Goal: Transaction & Acquisition: Purchase product/service

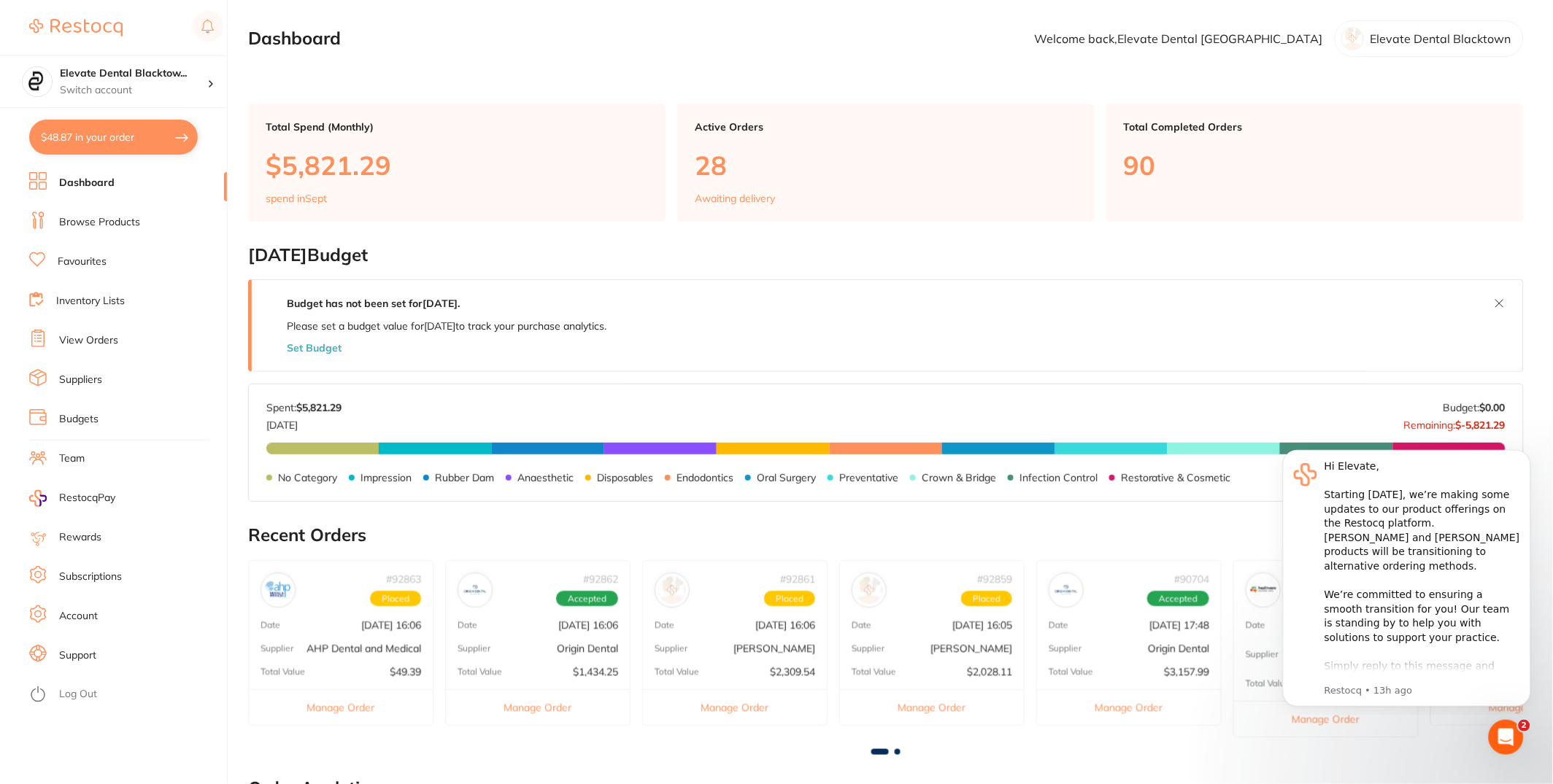
click at [96, 140] on button "$48.87 in your order" at bounding box center [113, 137] width 168 height 35
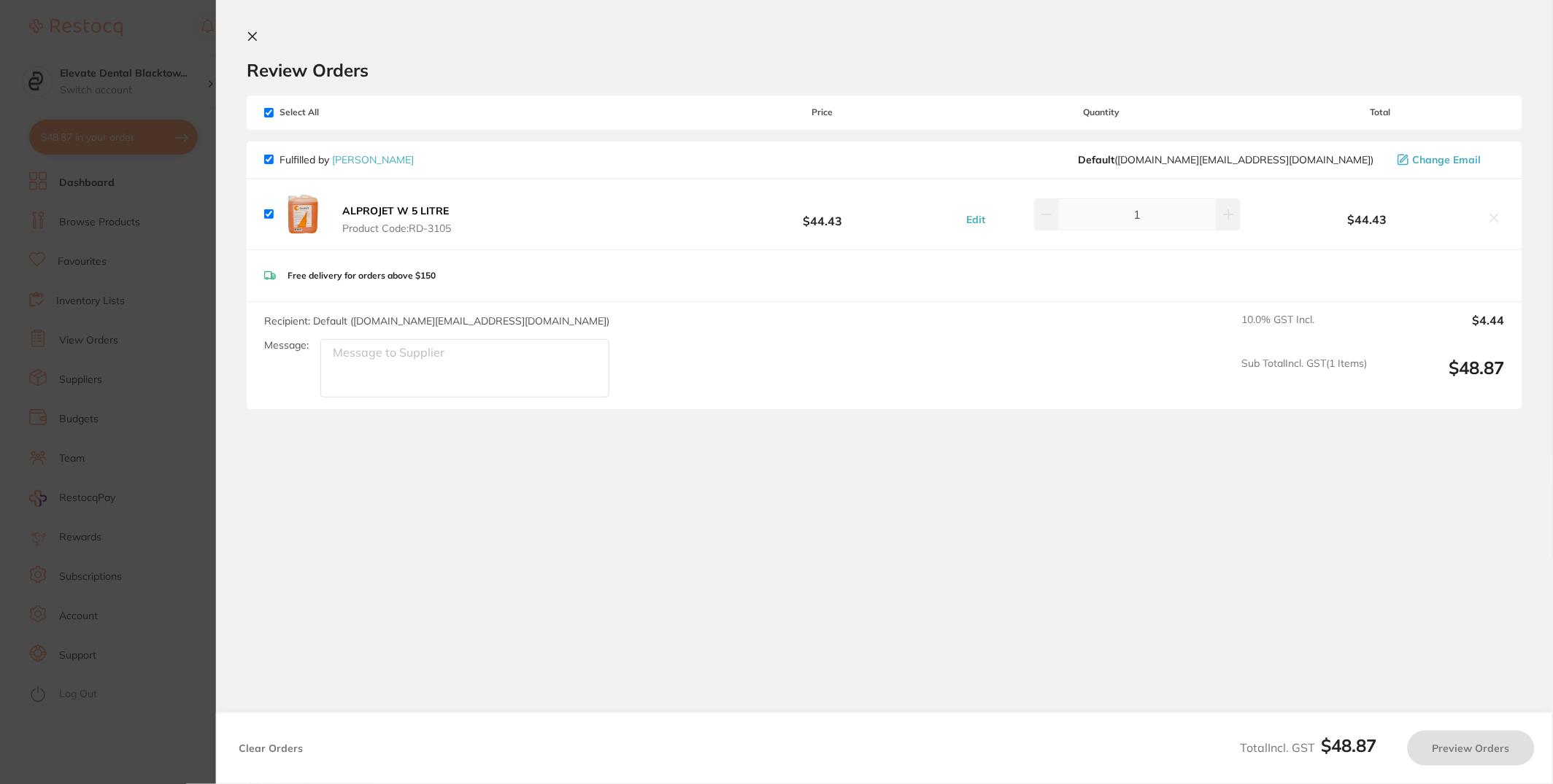
checkbox input "true"
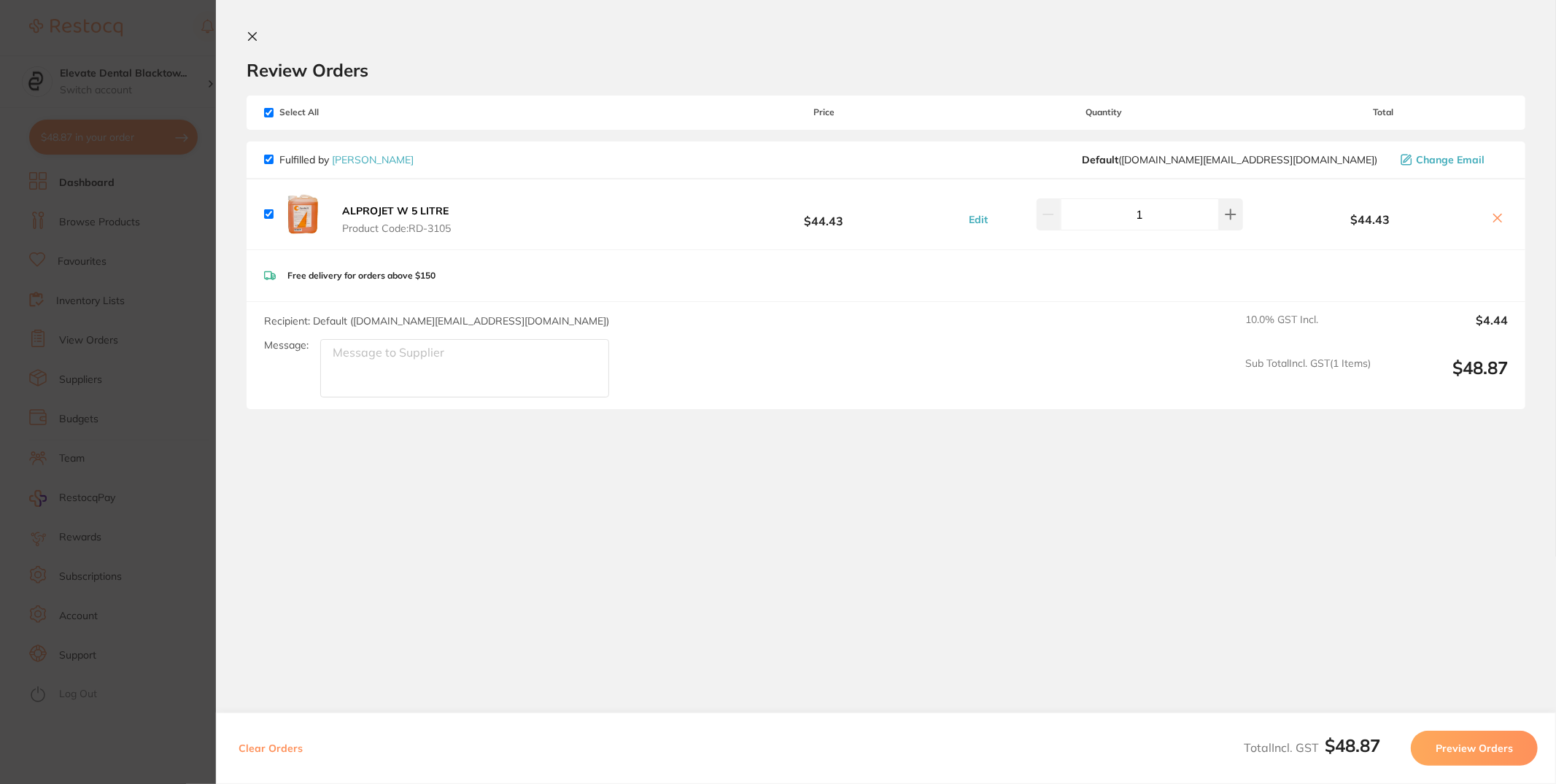
click at [1500, 214] on icon at bounding box center [1497, 218] width 12 height 12
checkbox input "false"
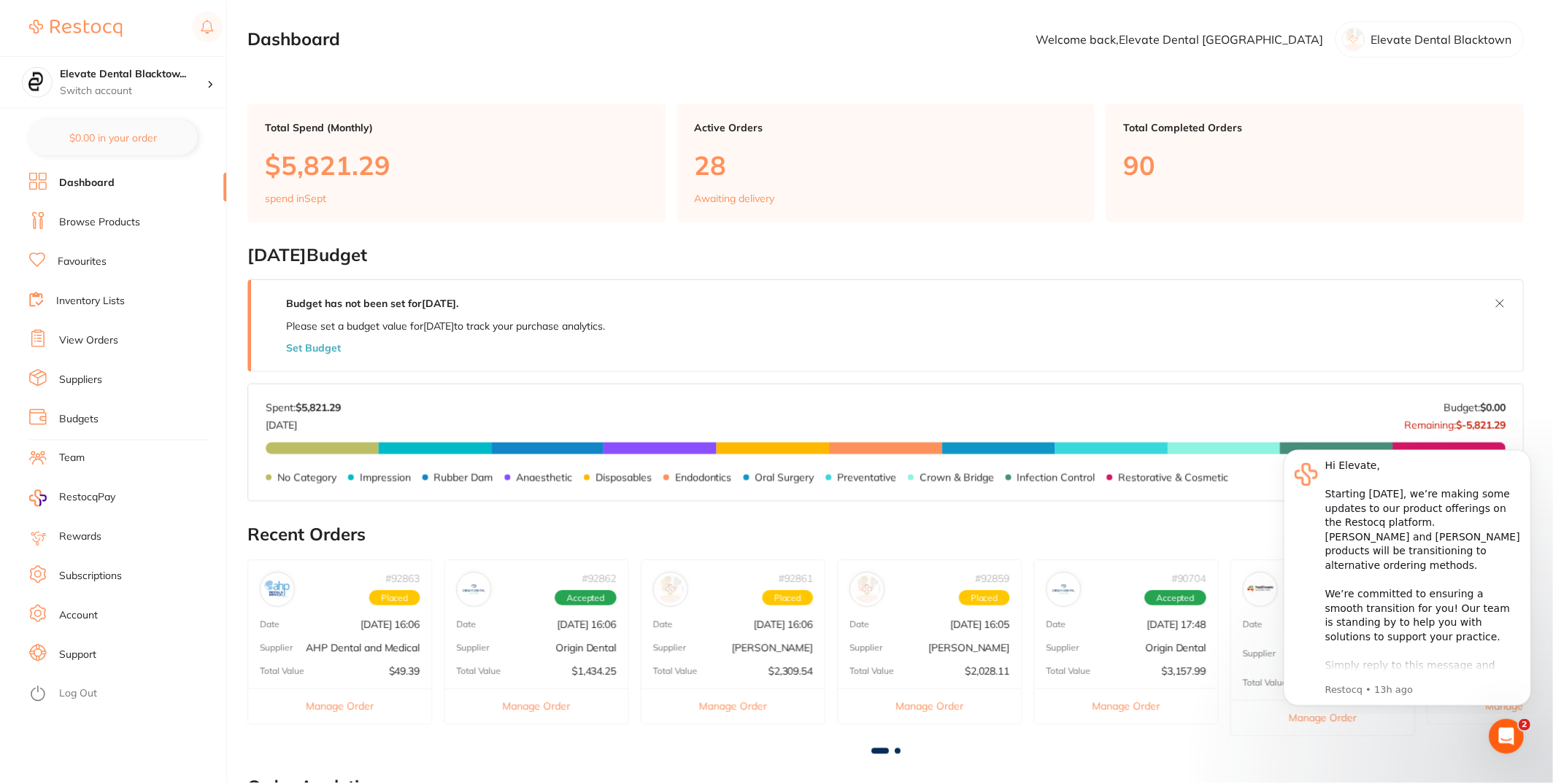
scroll to position [2, 0]
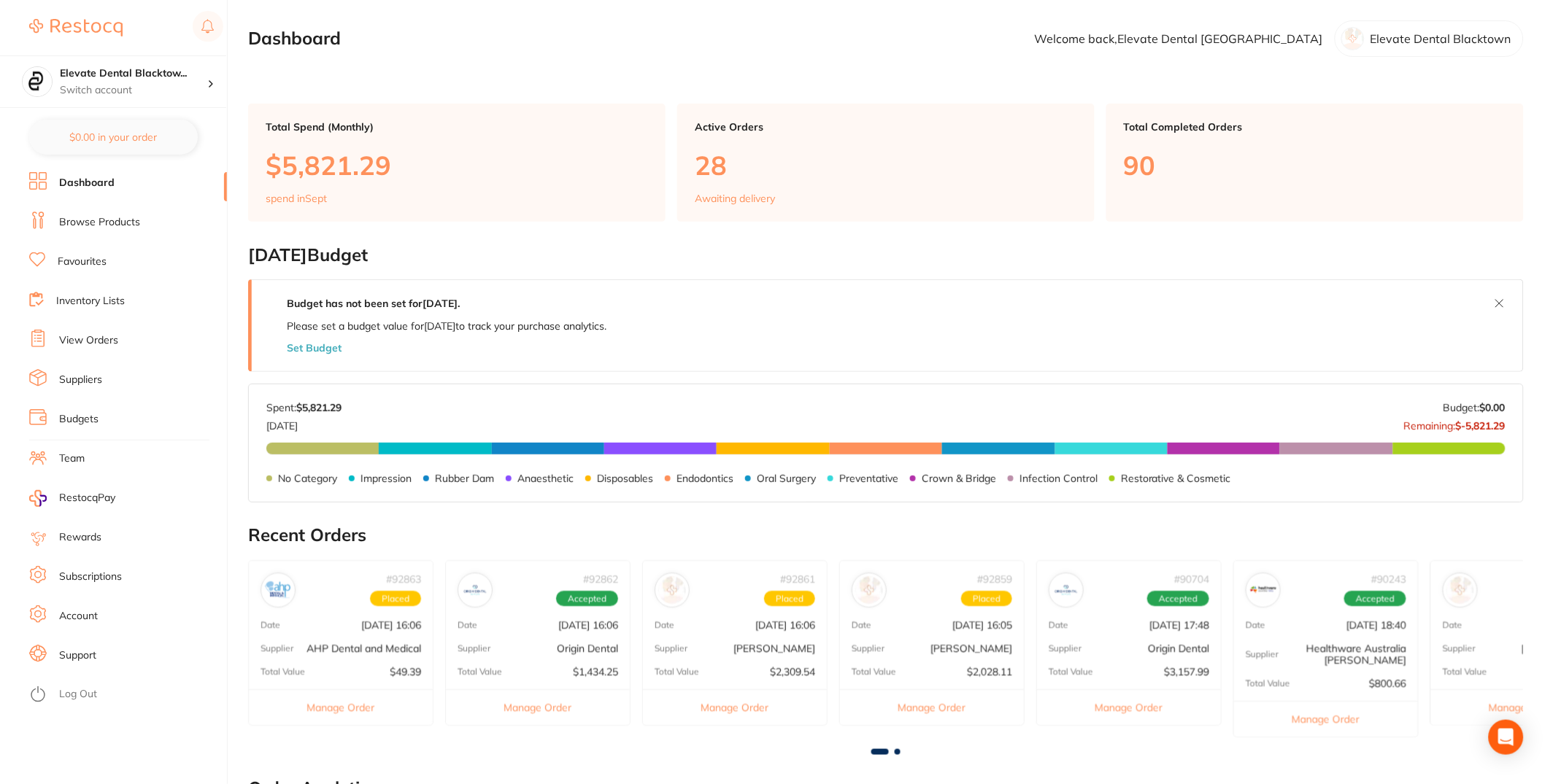
click at [105, 340] on link "View Orders" at bounding box center [89, 340] width 59 height 15
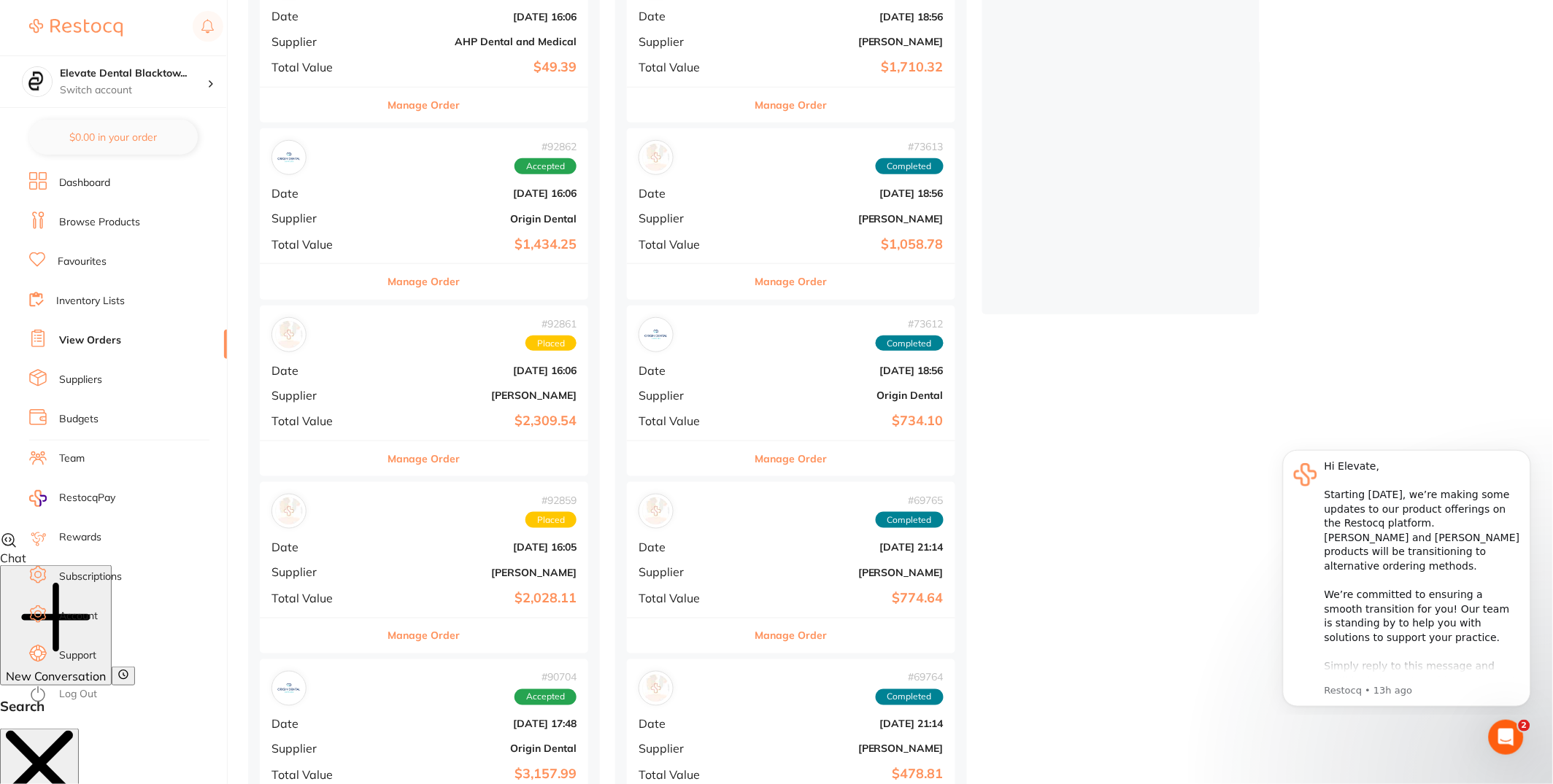
click at [381, 390] on b "[PERSON_NAME]" at bounding box center [478, 395] width 195 height 12
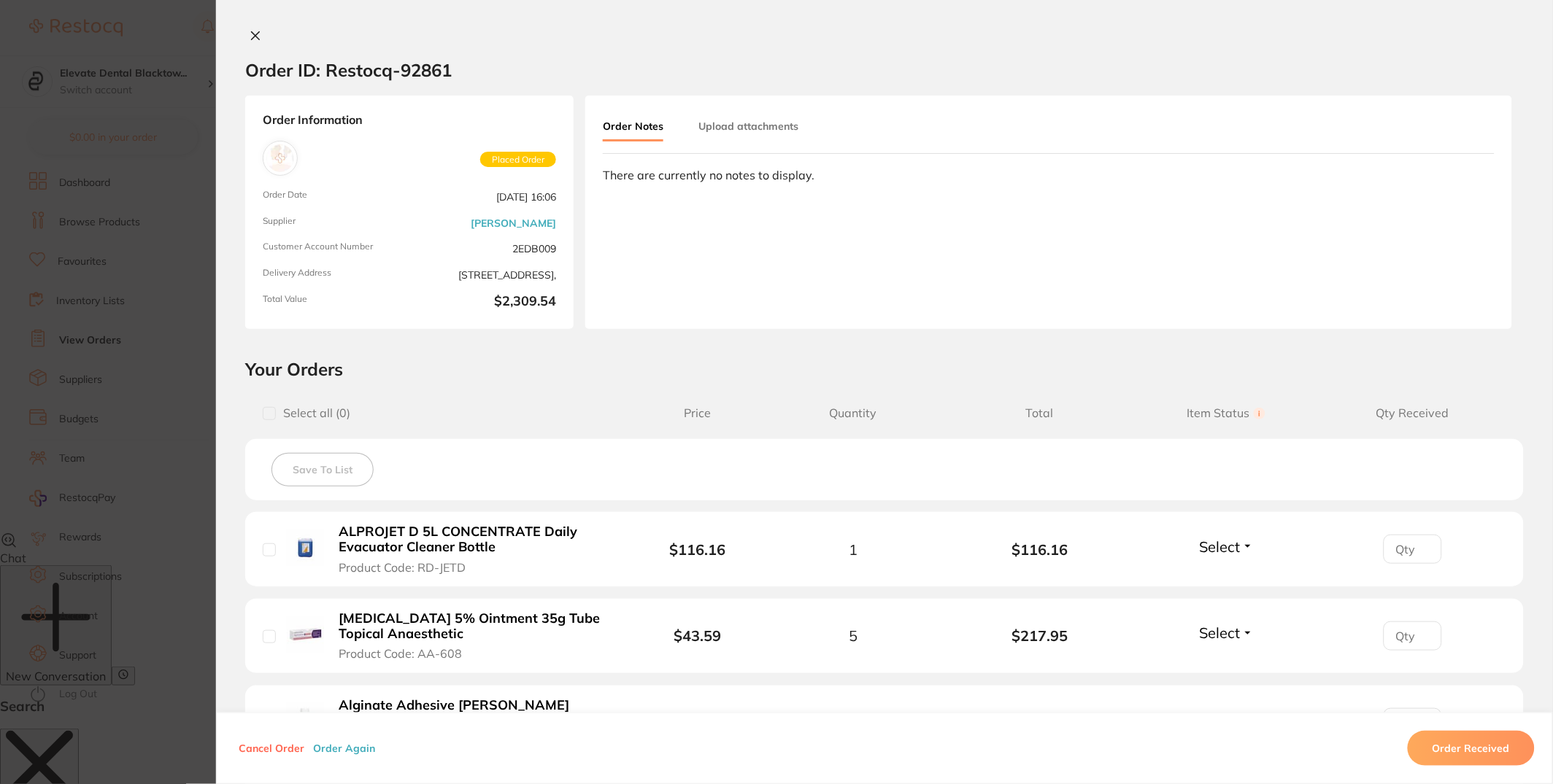
click at [341, 752] on button "Order Again" at bounding box center [344, 748] width 71 height 13
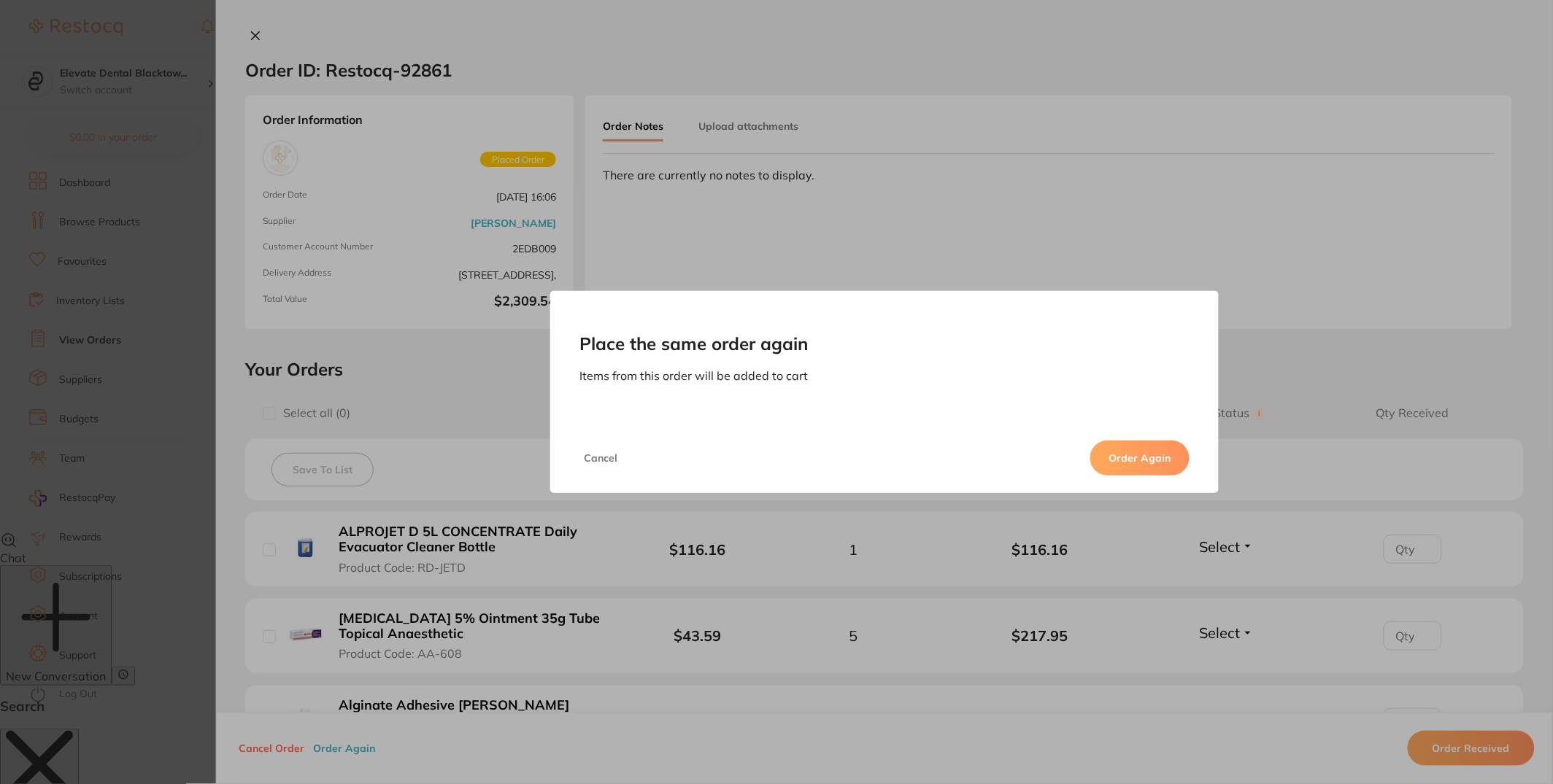
click at [1162, 447] on button "Order Again" at bounding box center [1139, 458] width 100 height 35
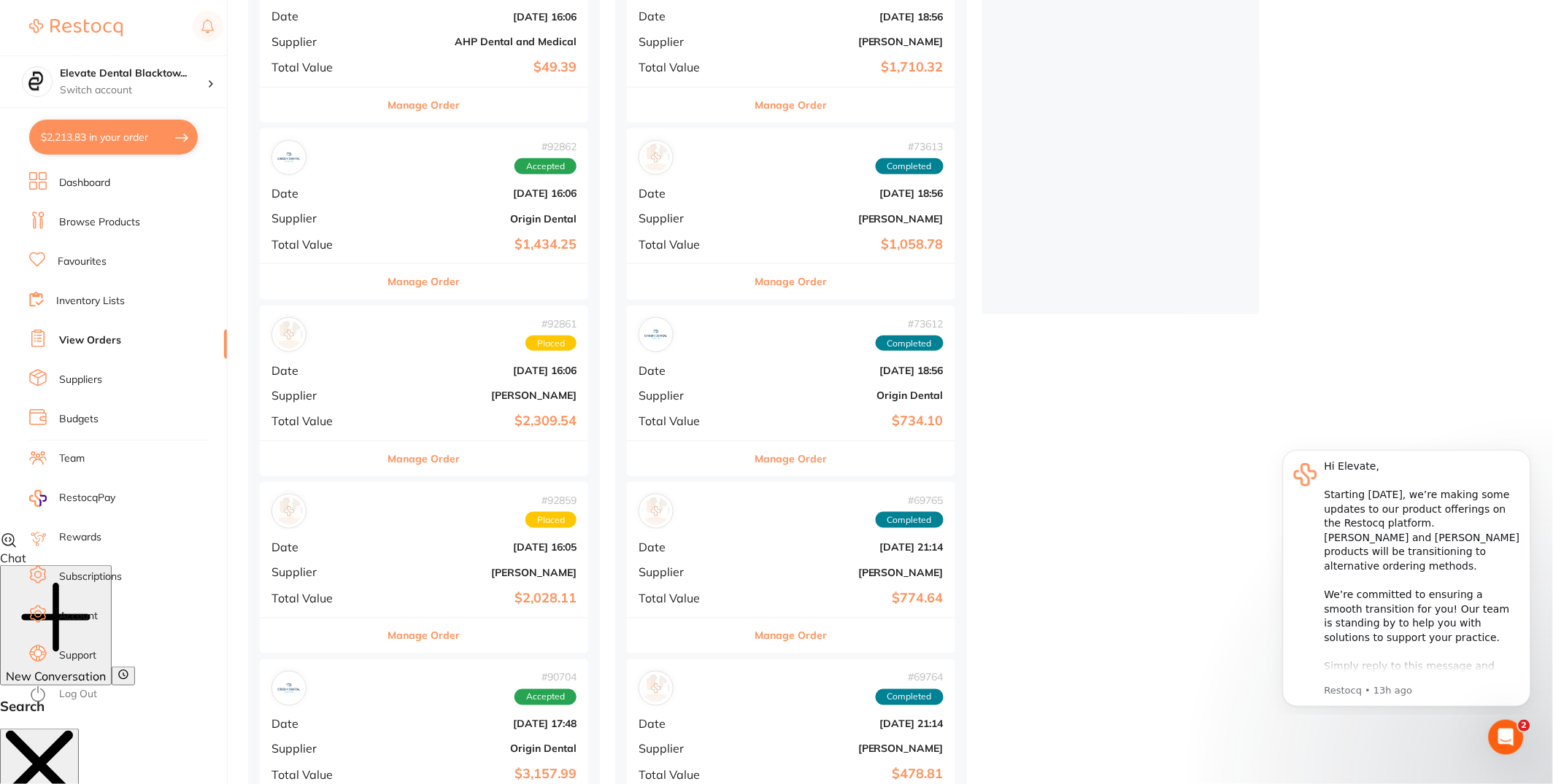
click at [109, 133] on button "$2,213.83 in your order" at bounding box center [113, 137] width 168 height 35
checkbox input "true"
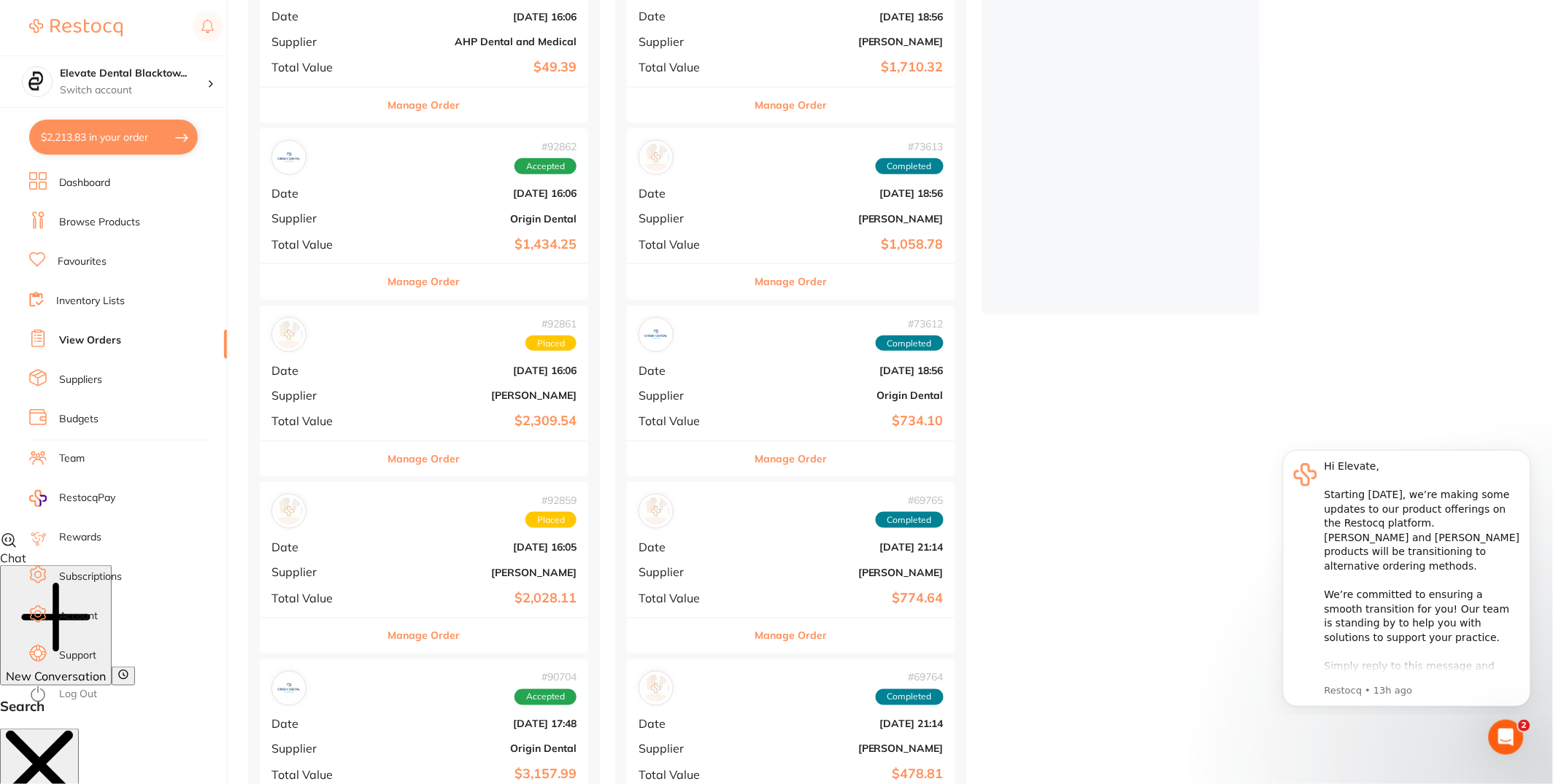
checkbox input "true"
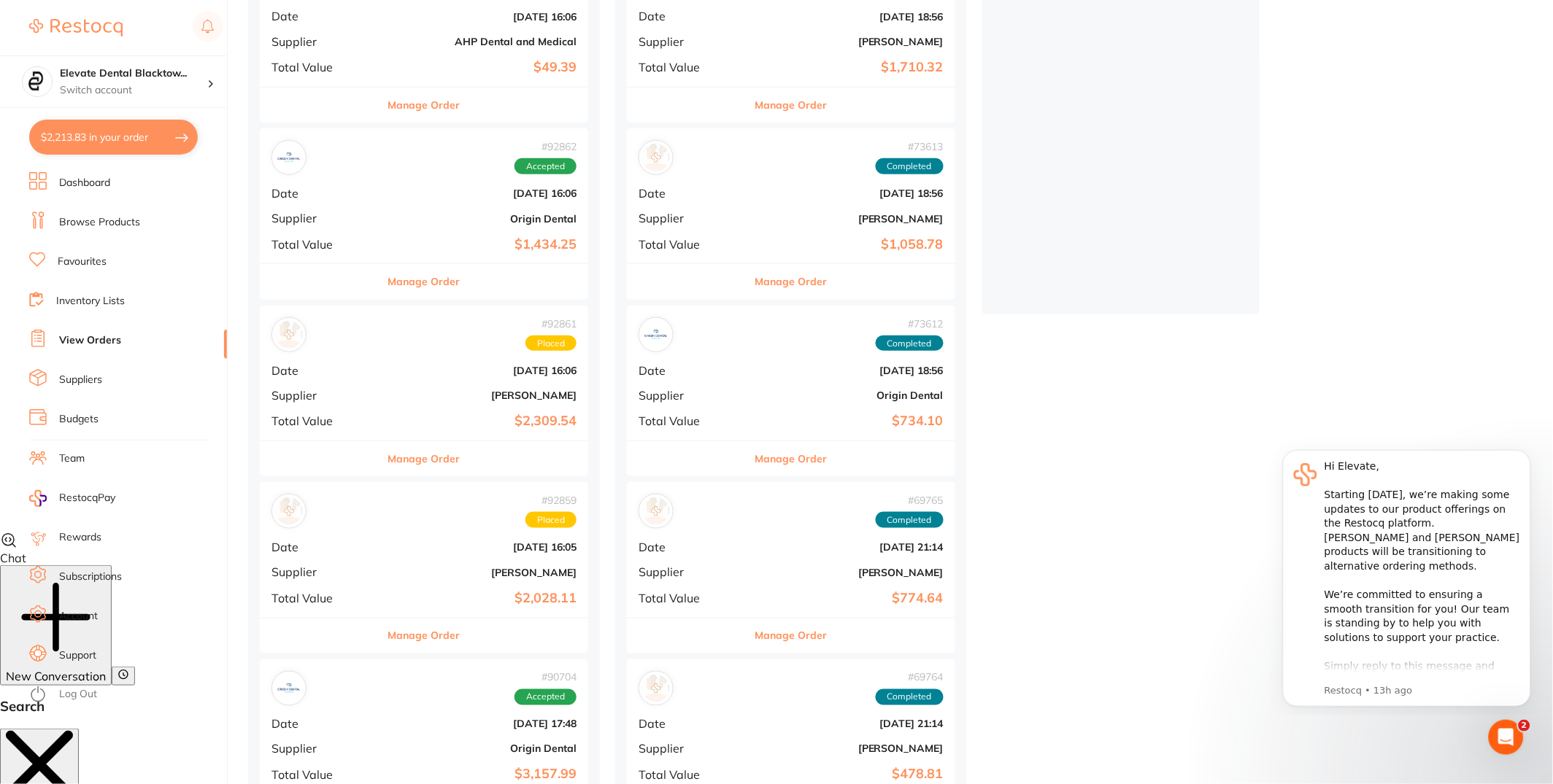
checkbox input "true"
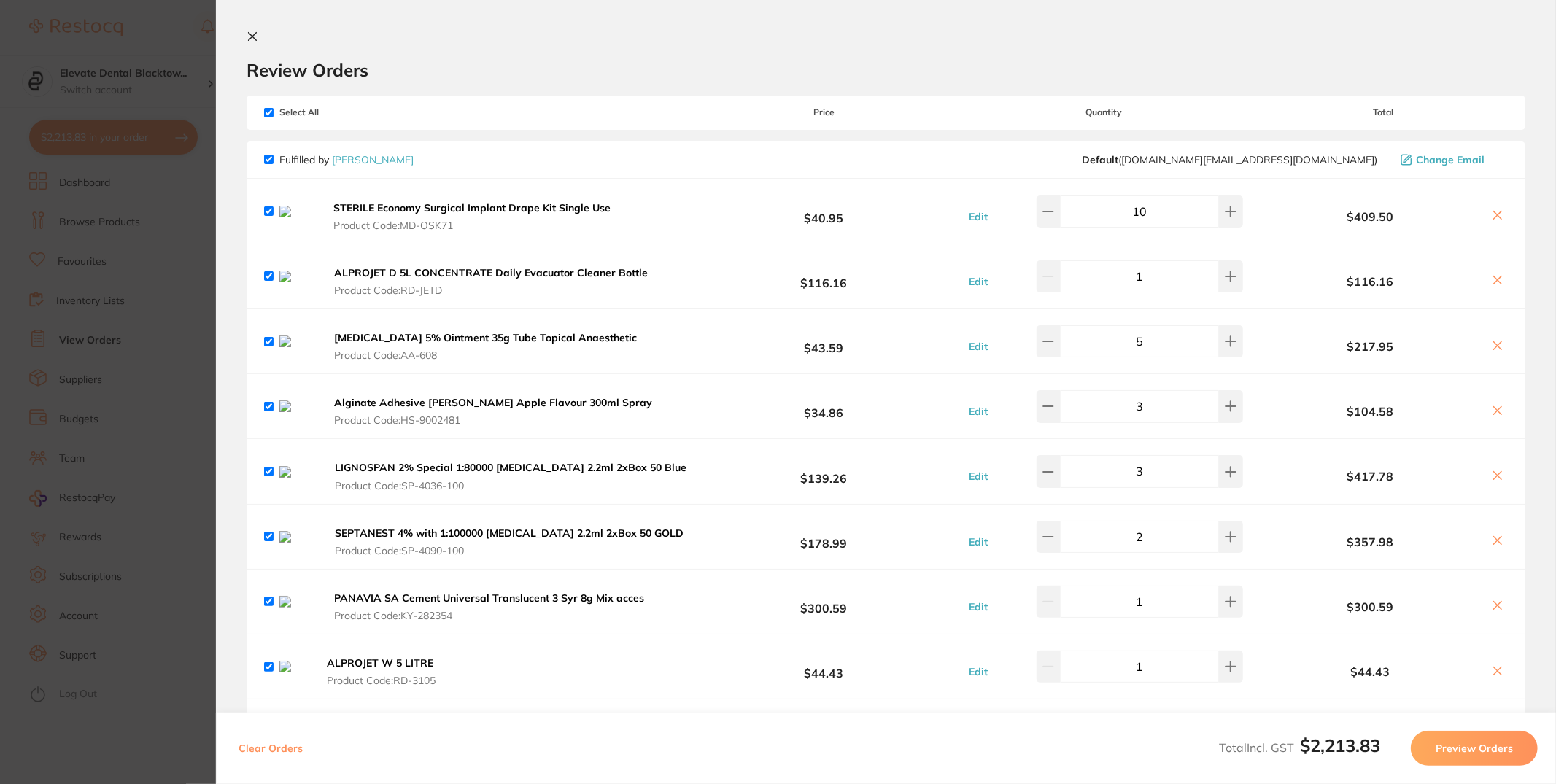
click at [293, 759] on button "Clear Orders" at bounding box center [270, 748] width 73 height 35
checkbox input "true"
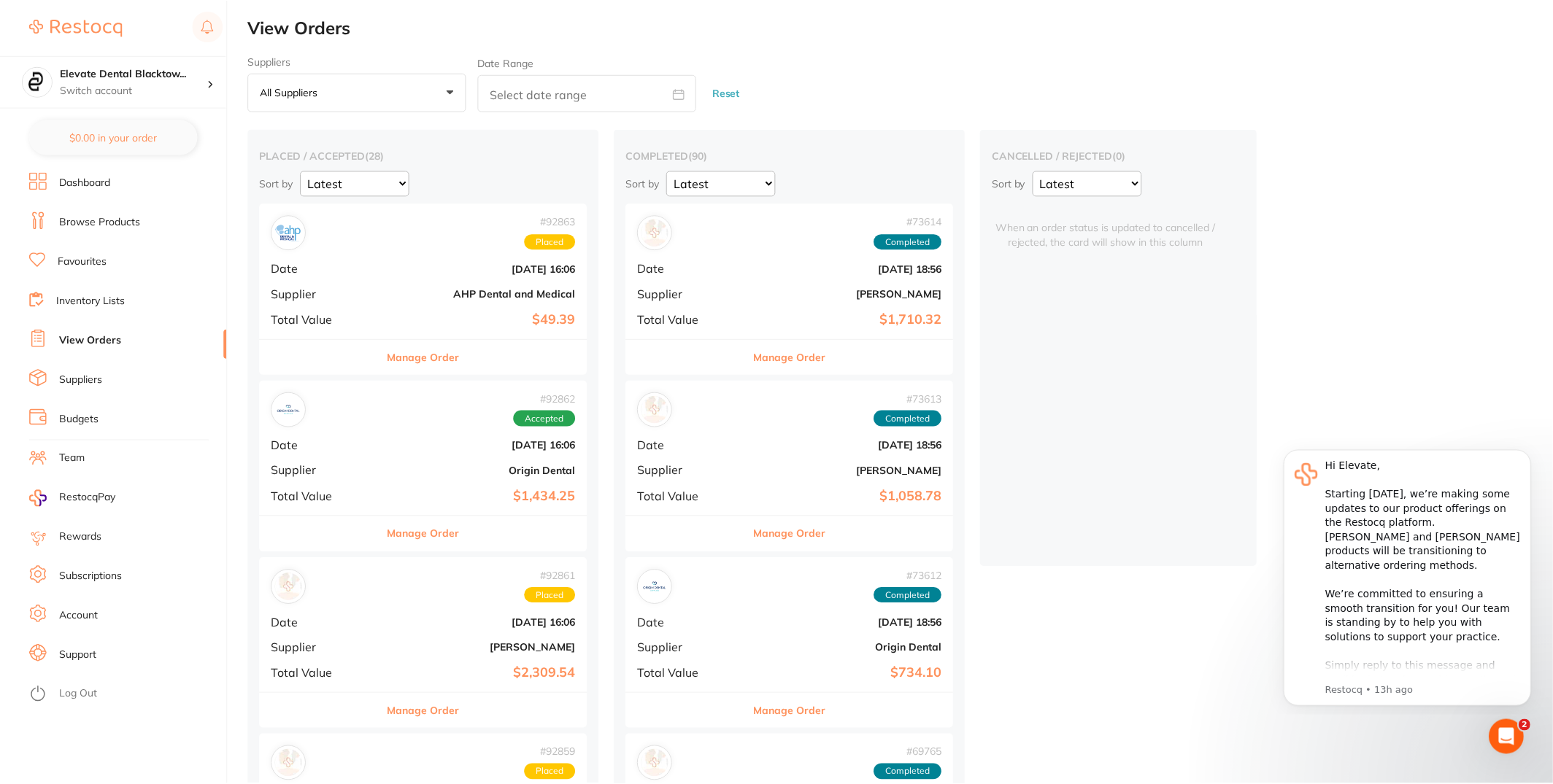
scroll to position [252, 0]
